Goal: Download file/media

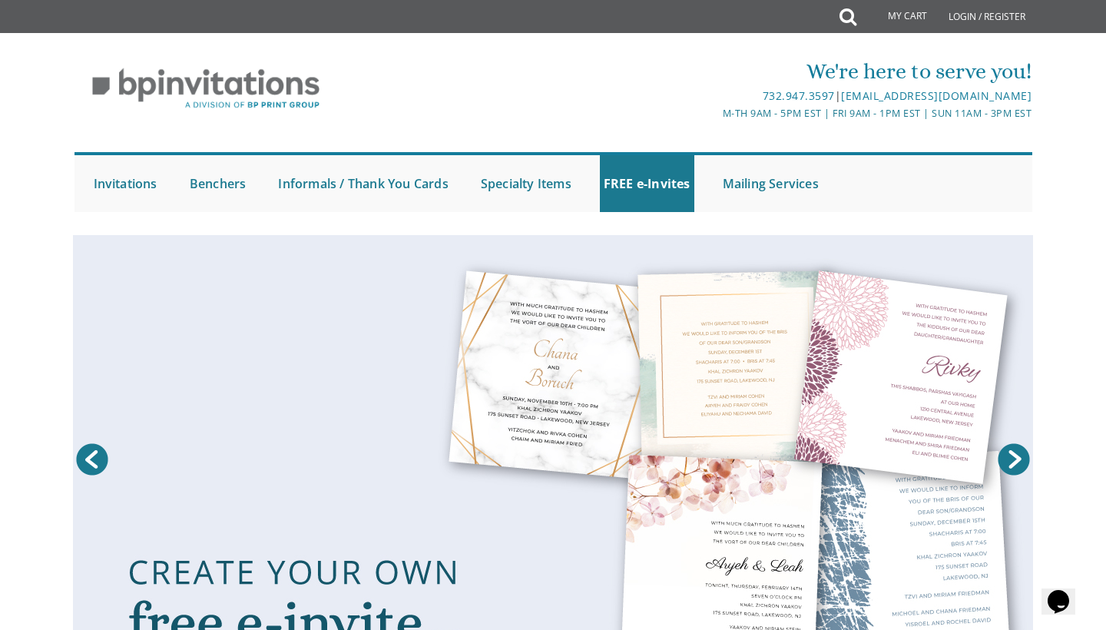
click at [1009, 461] on link "Next" at bounding box center [1013, 459] width 38 height 38
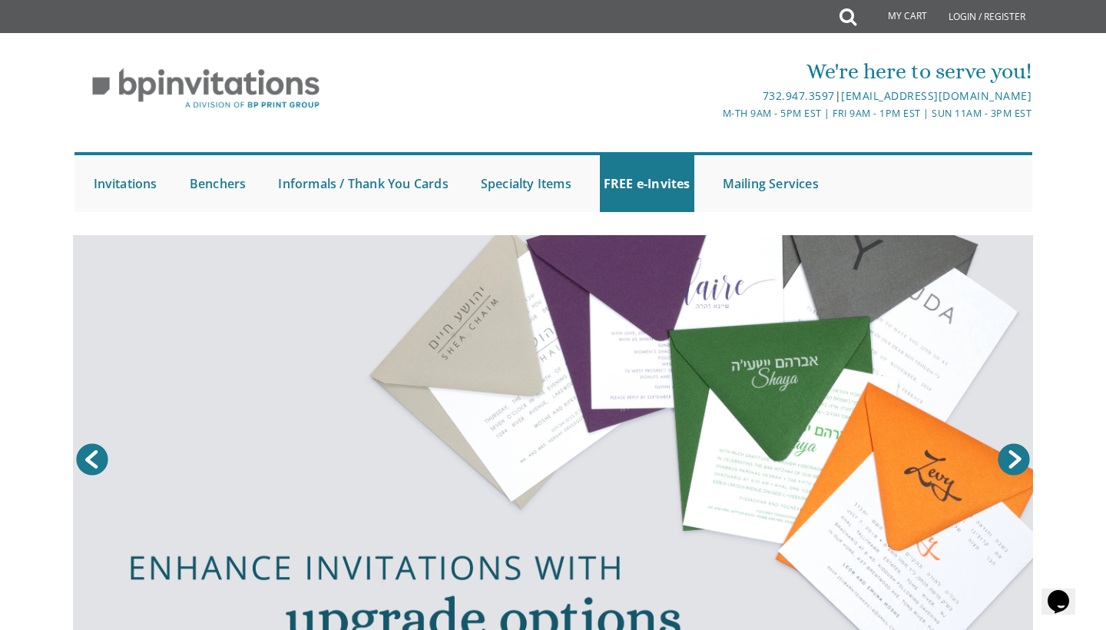
click at [90, 451] on link "Prev" at bounding box center [92, 459] width 38 height 38
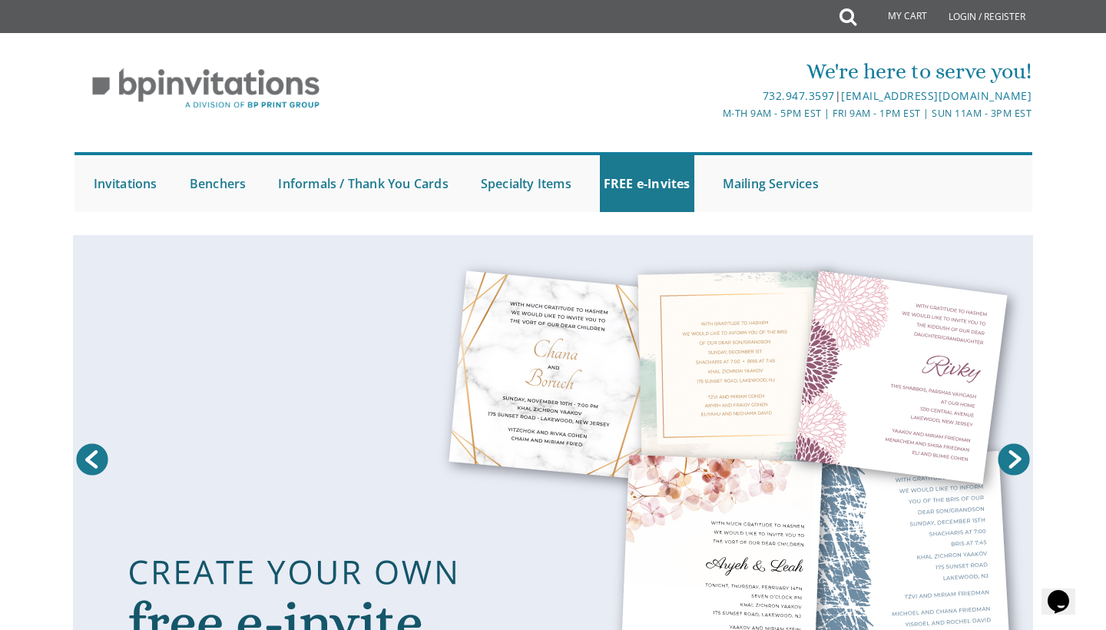
click at [299, 493] on link at bounding box center [553, 463] width 960 height 456
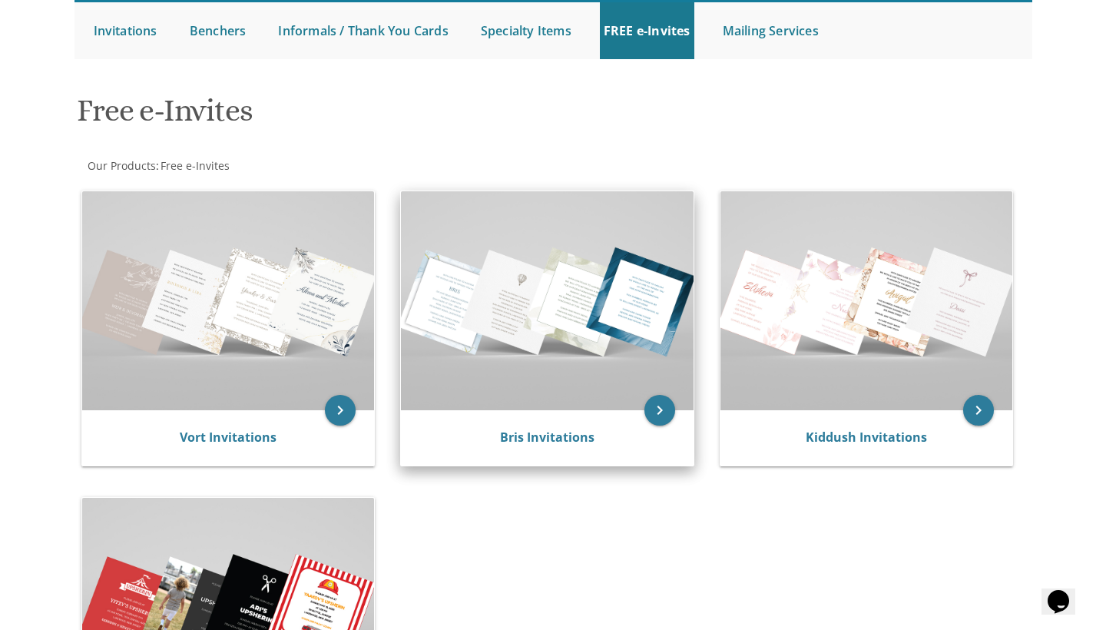
scroll to position [156, 0]
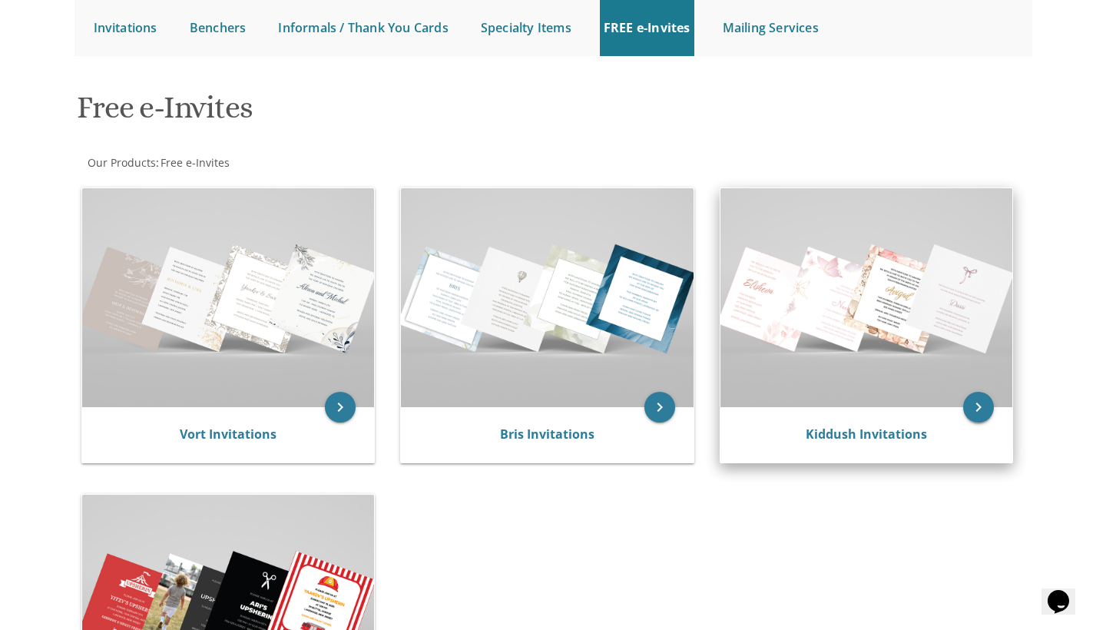
click at [981, 402] on icon "keyboard_arrow_right" at bounding box center [978, 407] width 31 height 31
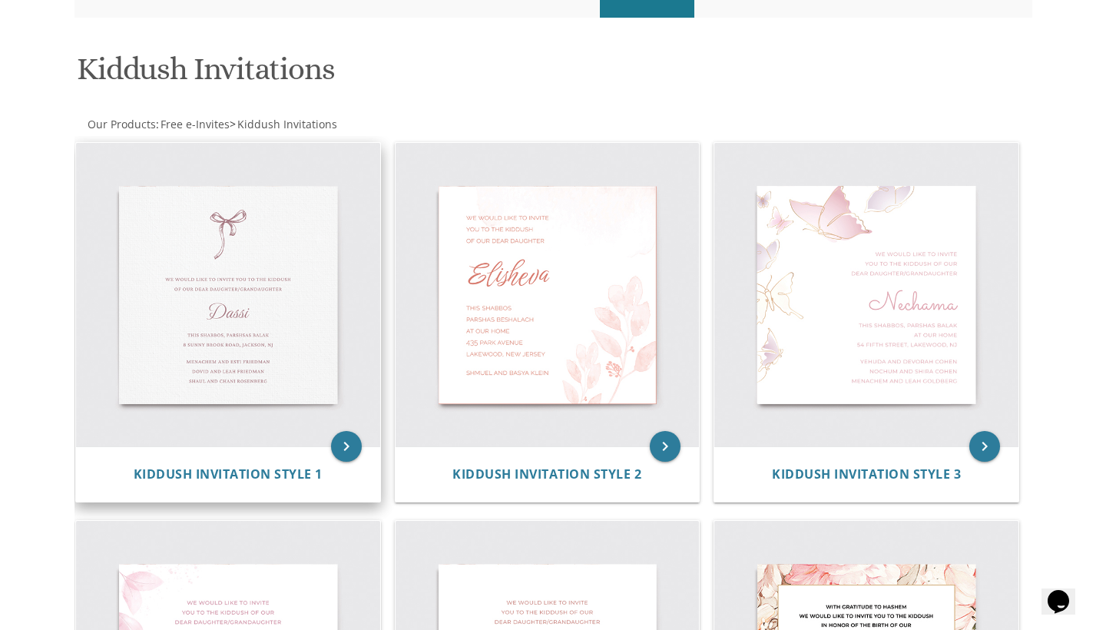
scroll to position [197, 0]
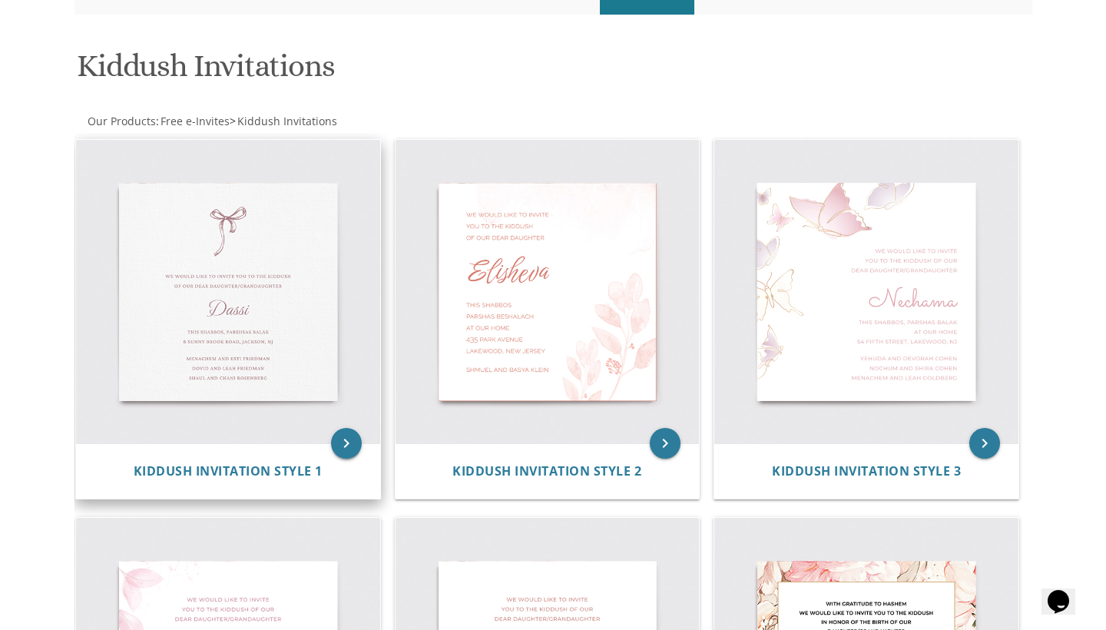
click at [348, 445] on icon "keyboard_arrow_right" at bounding box center [346, 443] width 31 height 31
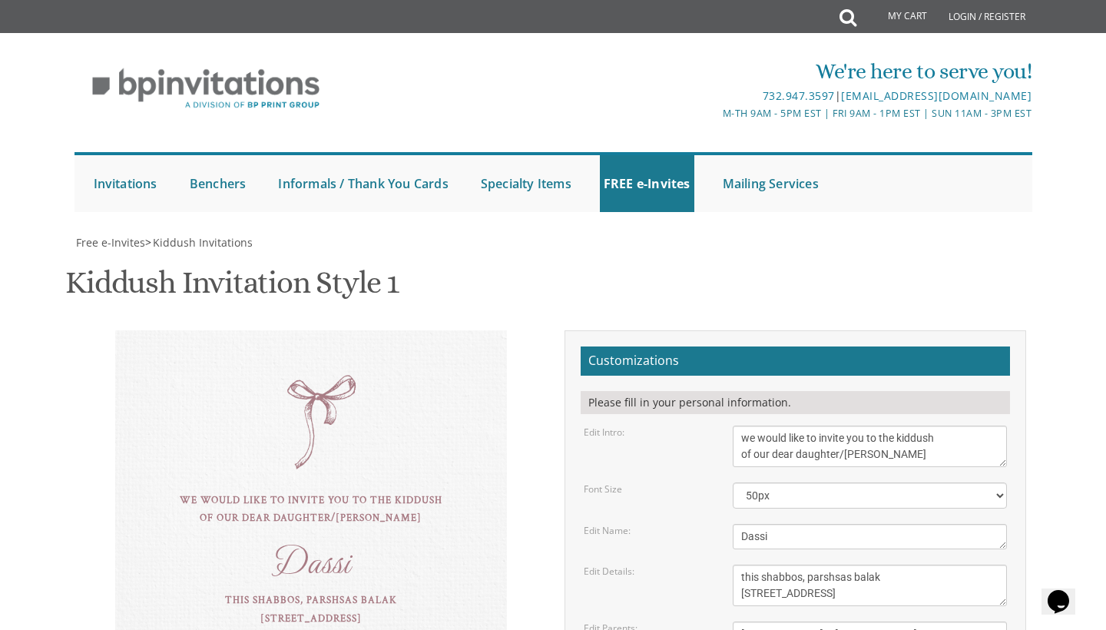
scroll to position [204, 0]
